Goal: Browse casually: Explore the website without a specific task or goal

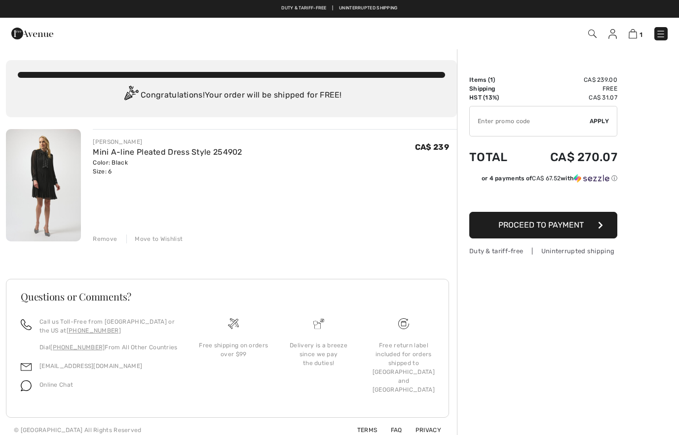
click at [66, 177] on img at bounding box center [43, 185] width 75 height 112
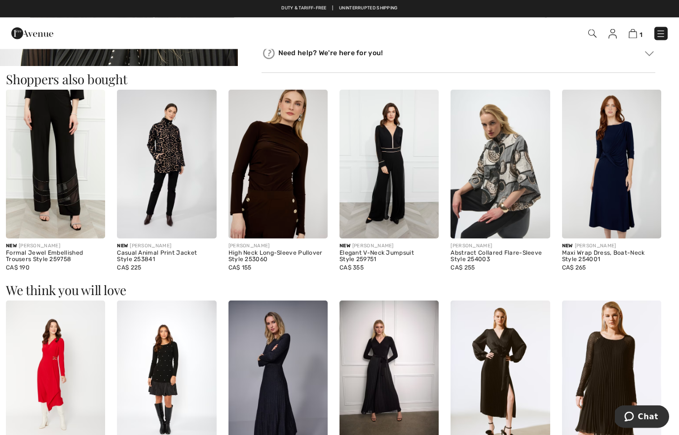
scroll to position [526, 0]
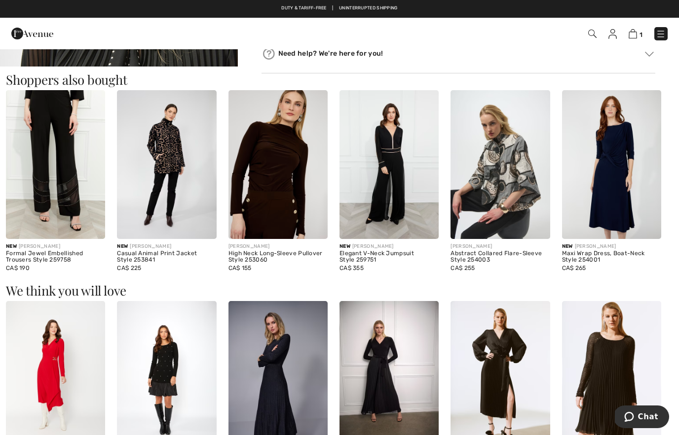
click at [391, 168] on img at bounding box center [388, 164] width 99 height 149
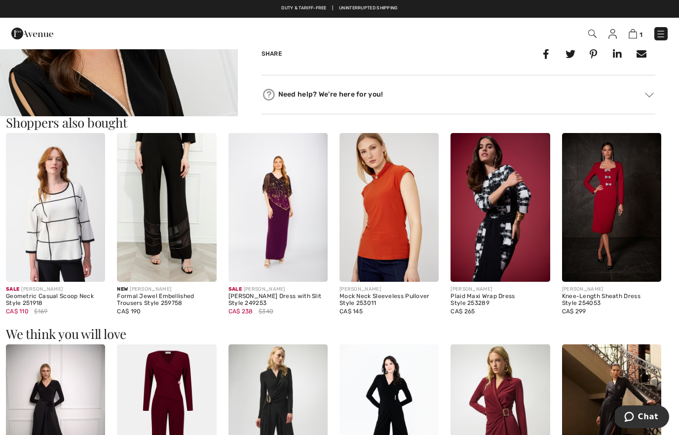
scroll to position [467, 0]
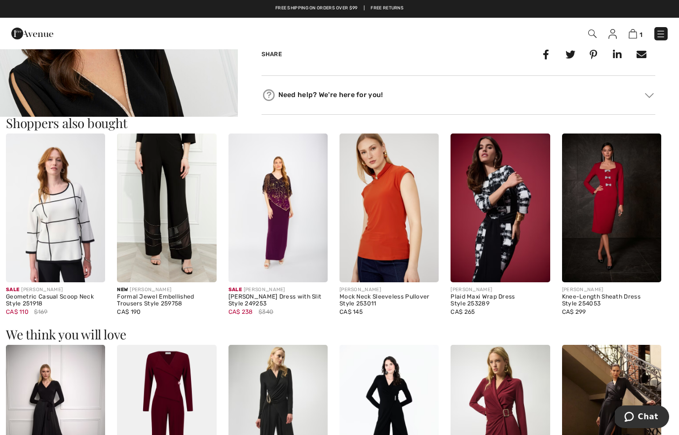
click at [635, 209] on img at bounding box center [611, 208] width 99 height 149
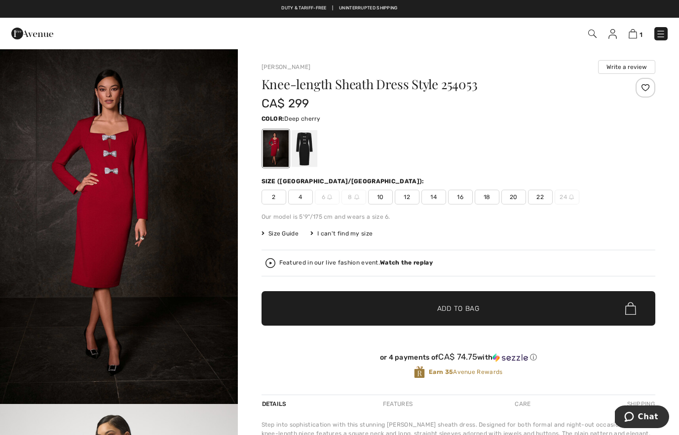
click at [311, 148] on div at bounding box center [304, 148] width 26 height 37
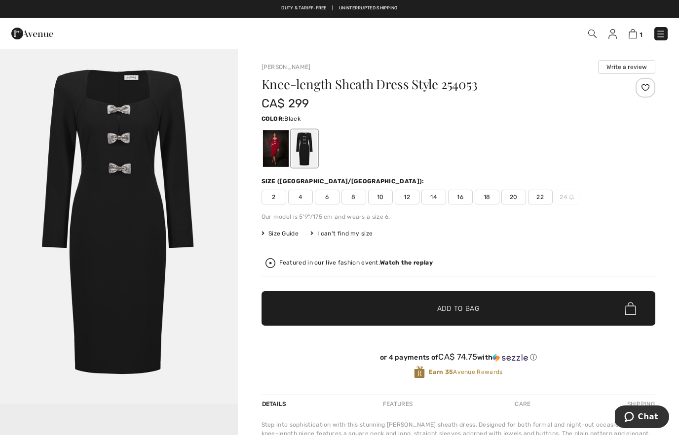
click at [275, 144] on div at bounding box center [275, 148] width 26 height 37
